Goal: Book appointment/travel/reservation

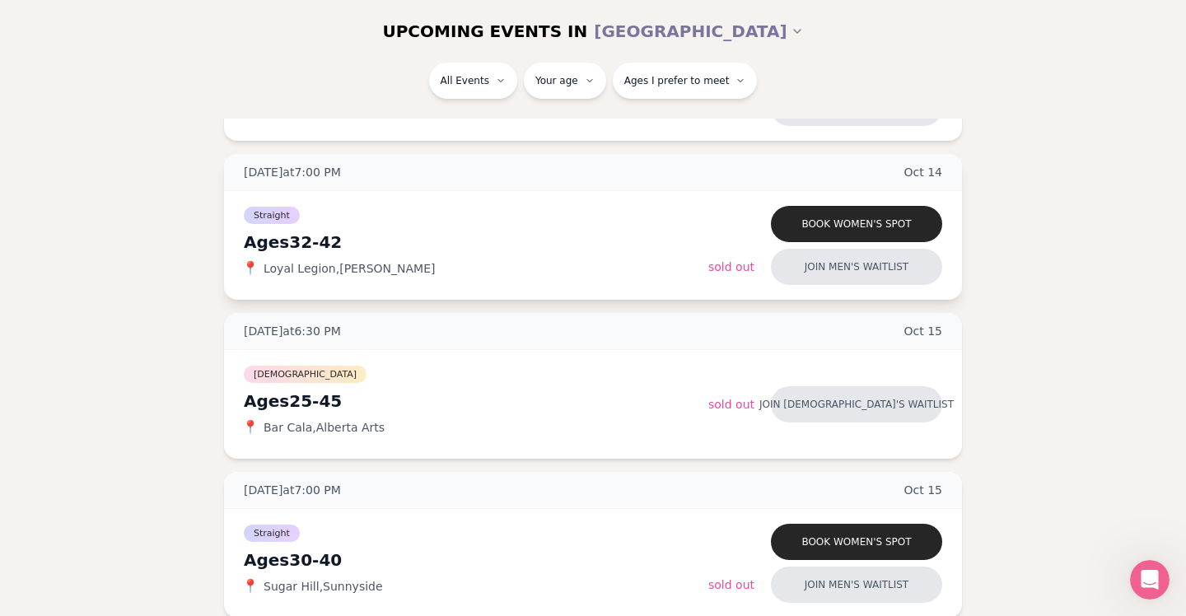
scroll to position [1145, 0]
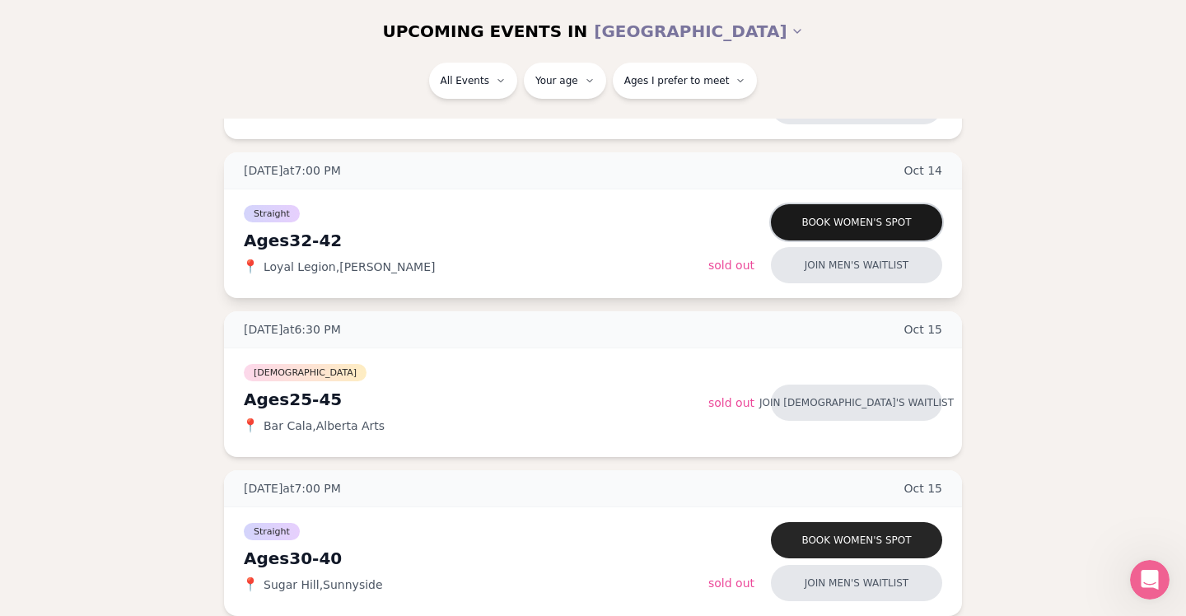
click at [831, 226] on button "Book women's spot" at bounding box center [856, 222] width 171 height 36
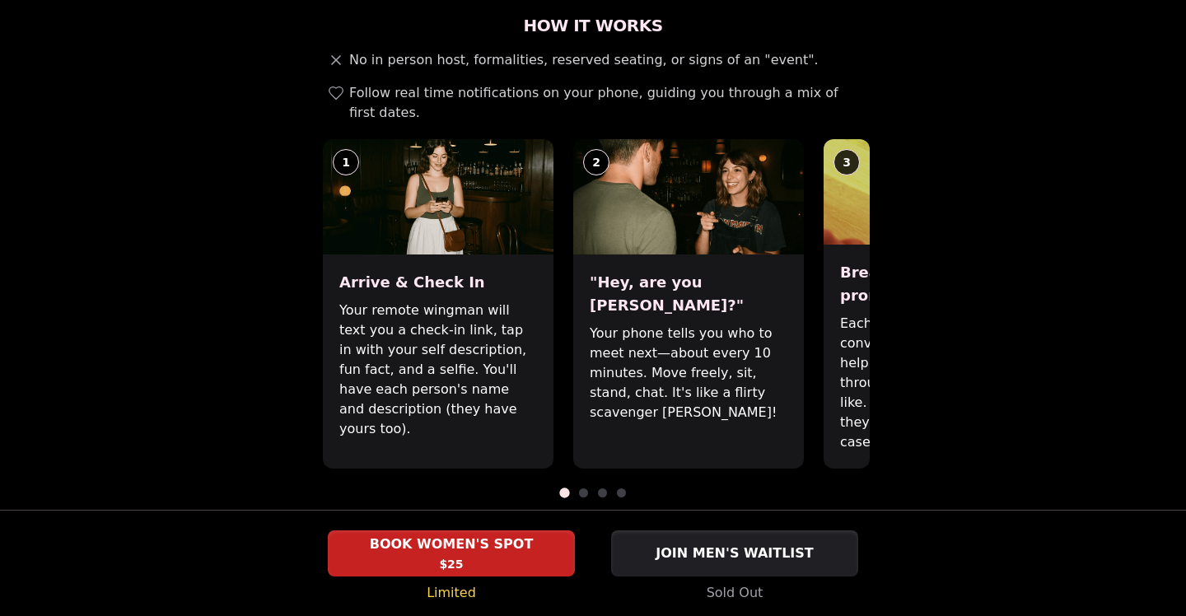
scroll to position [612, 0]
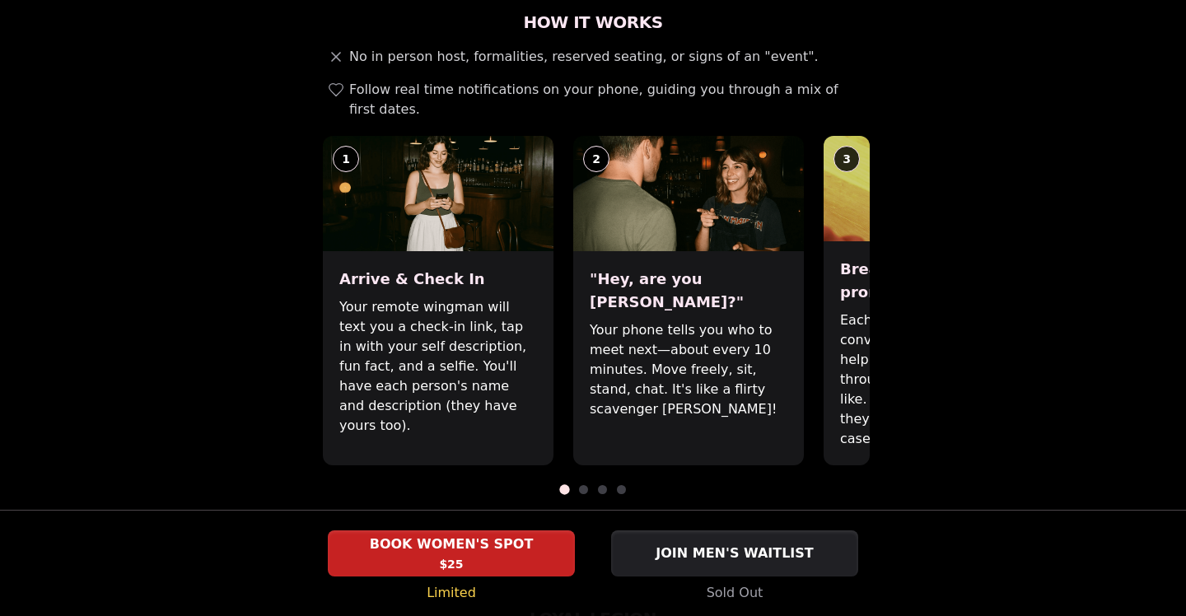
click at [844, 175] on img at bounding box center [938, 188] width 231 height 105
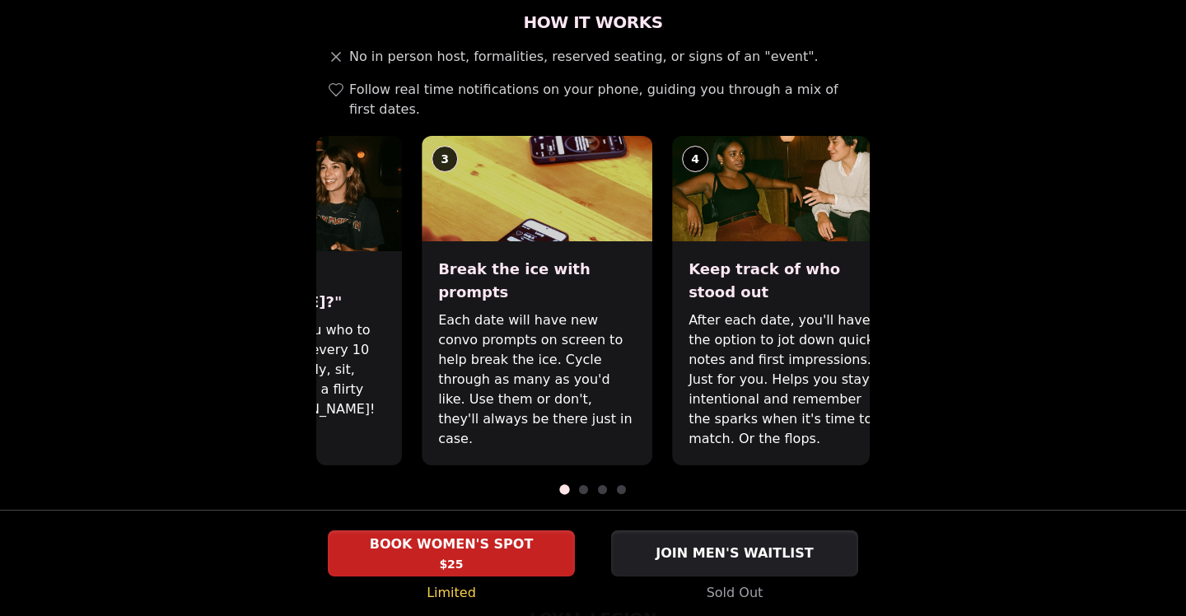
click at [431, 205] on img at bounding box center [537, 188] width 231 height 105
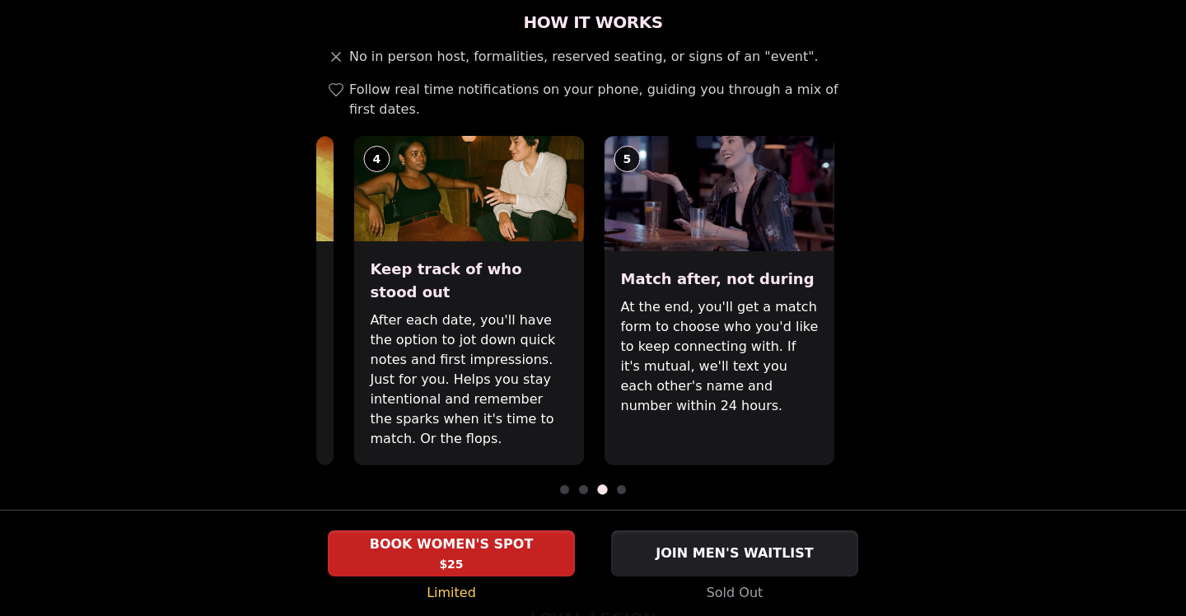
click at [378, 255] on div "Keep track of who stood out After each date, you'll have the option to jot down…" at bounding box center [468, 353] width 231 height 224
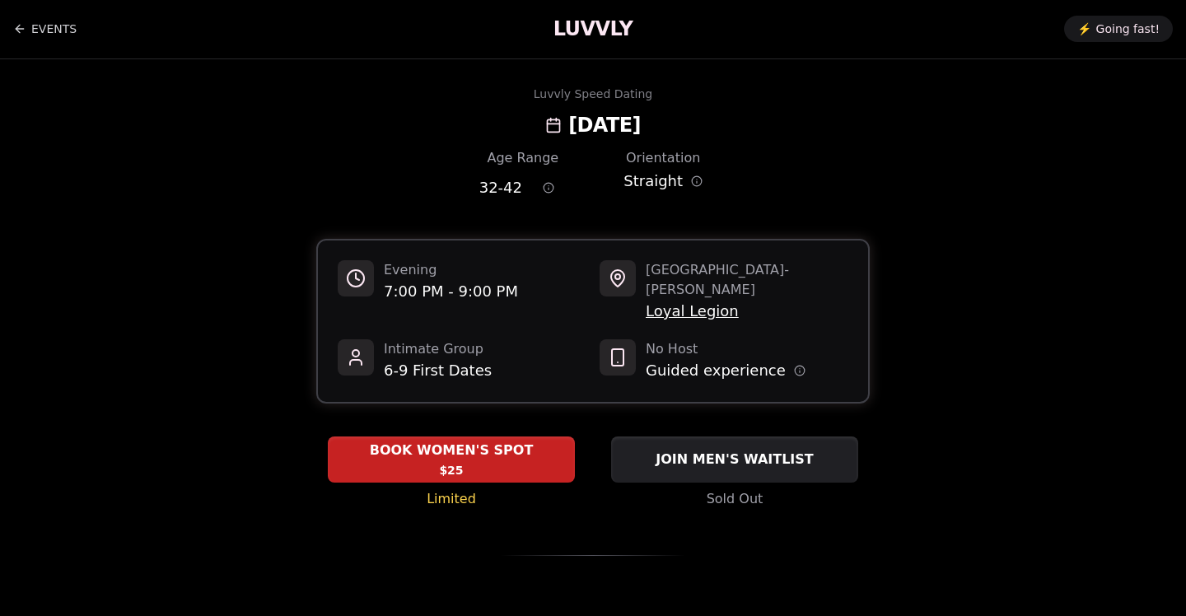
scroll to position [0, 0]
